Goal: Use online tool/utility: Utilize a website feature to perform a specific function

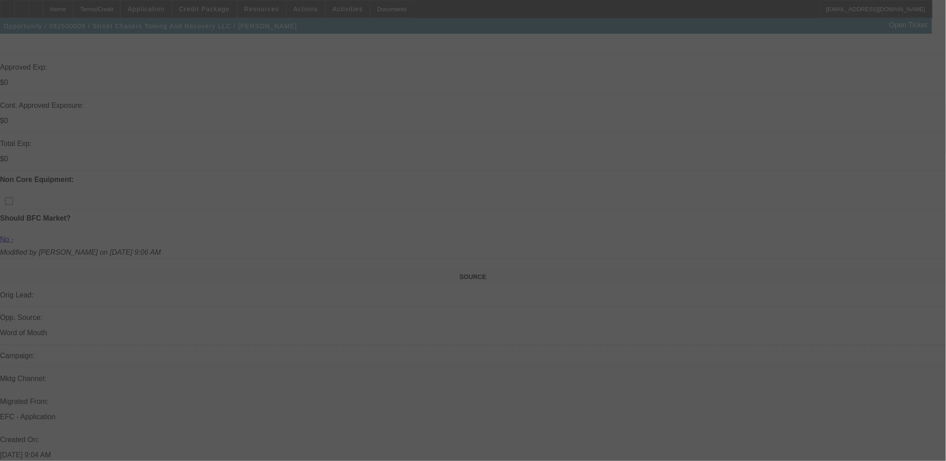
scroll to position [349, 0]
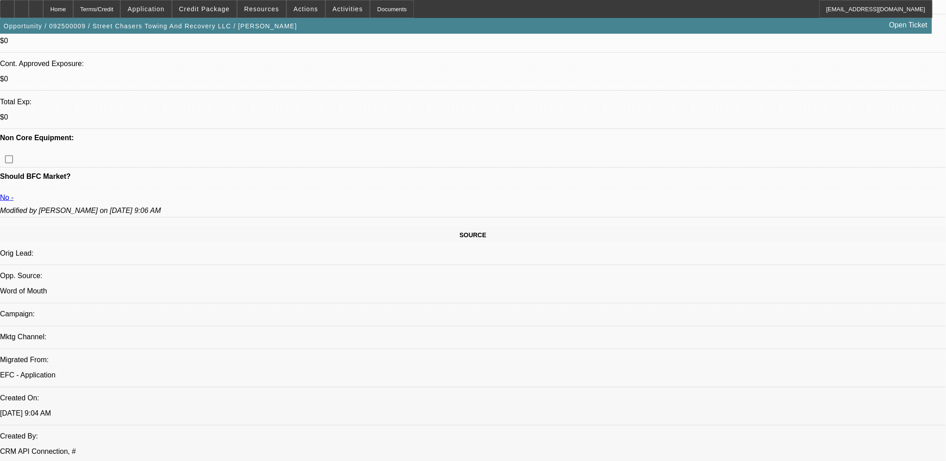
select select "0"
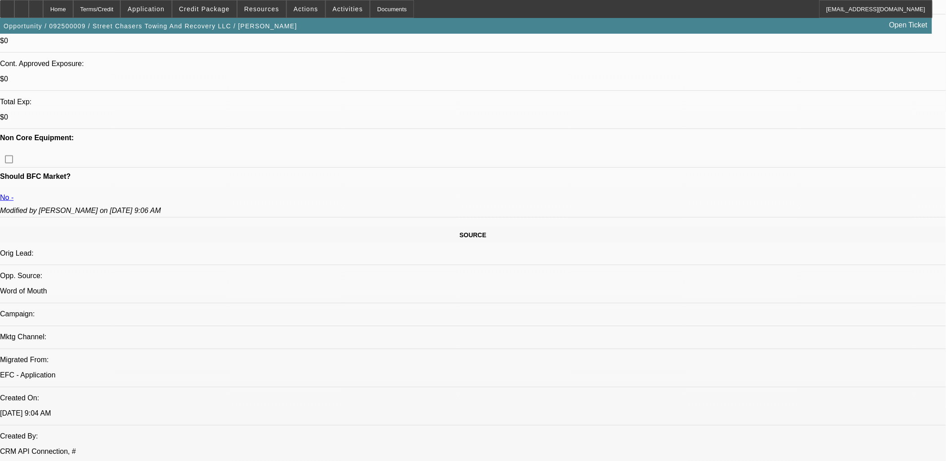
select select "0"
select select "1"
select select "2"
select select "5"
select select "1"
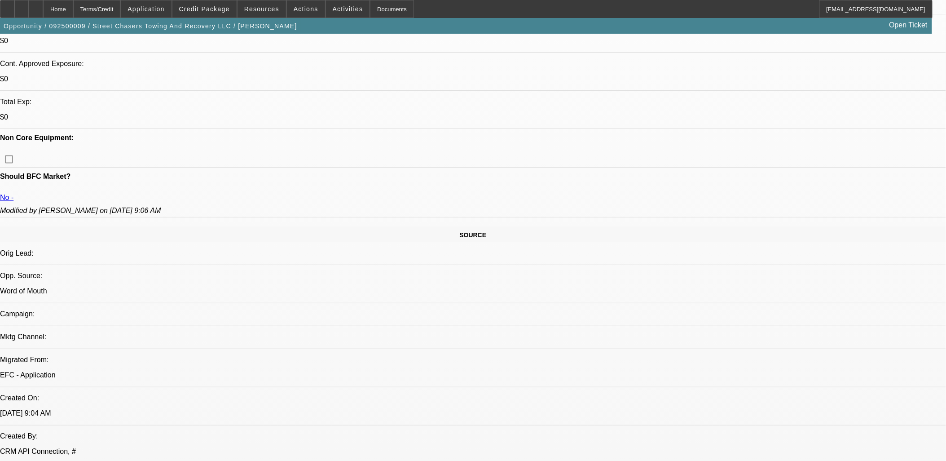
select select "2"
select select "5"
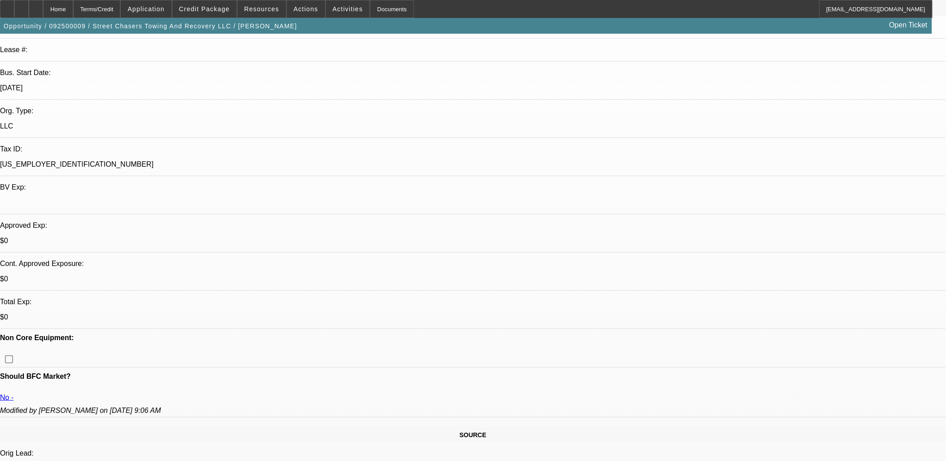
scroll to position [0, 0]
